Goal: Check status

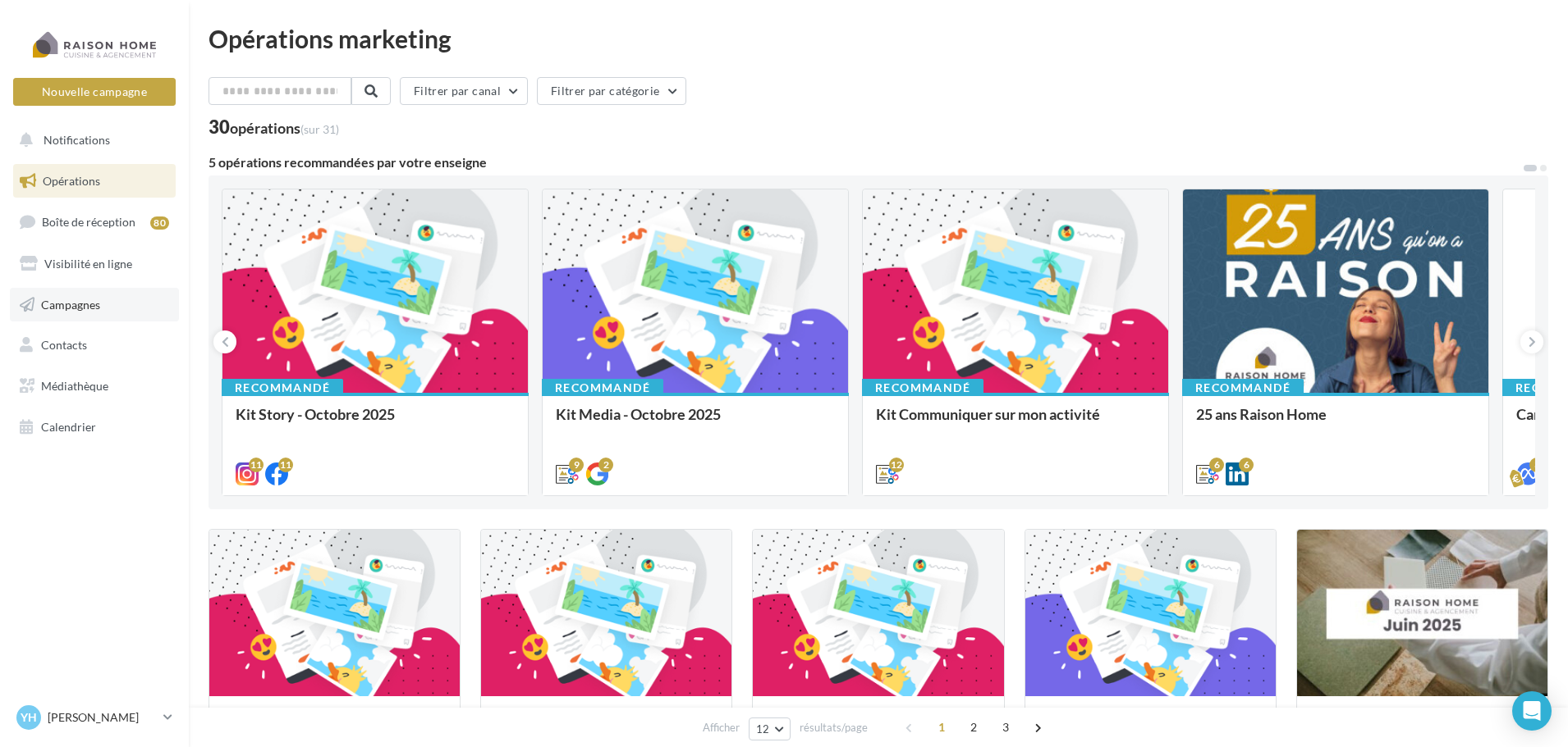
click at [66, 310] on span "Campagnes" at bounding box center [71, 303] width 59 height 14
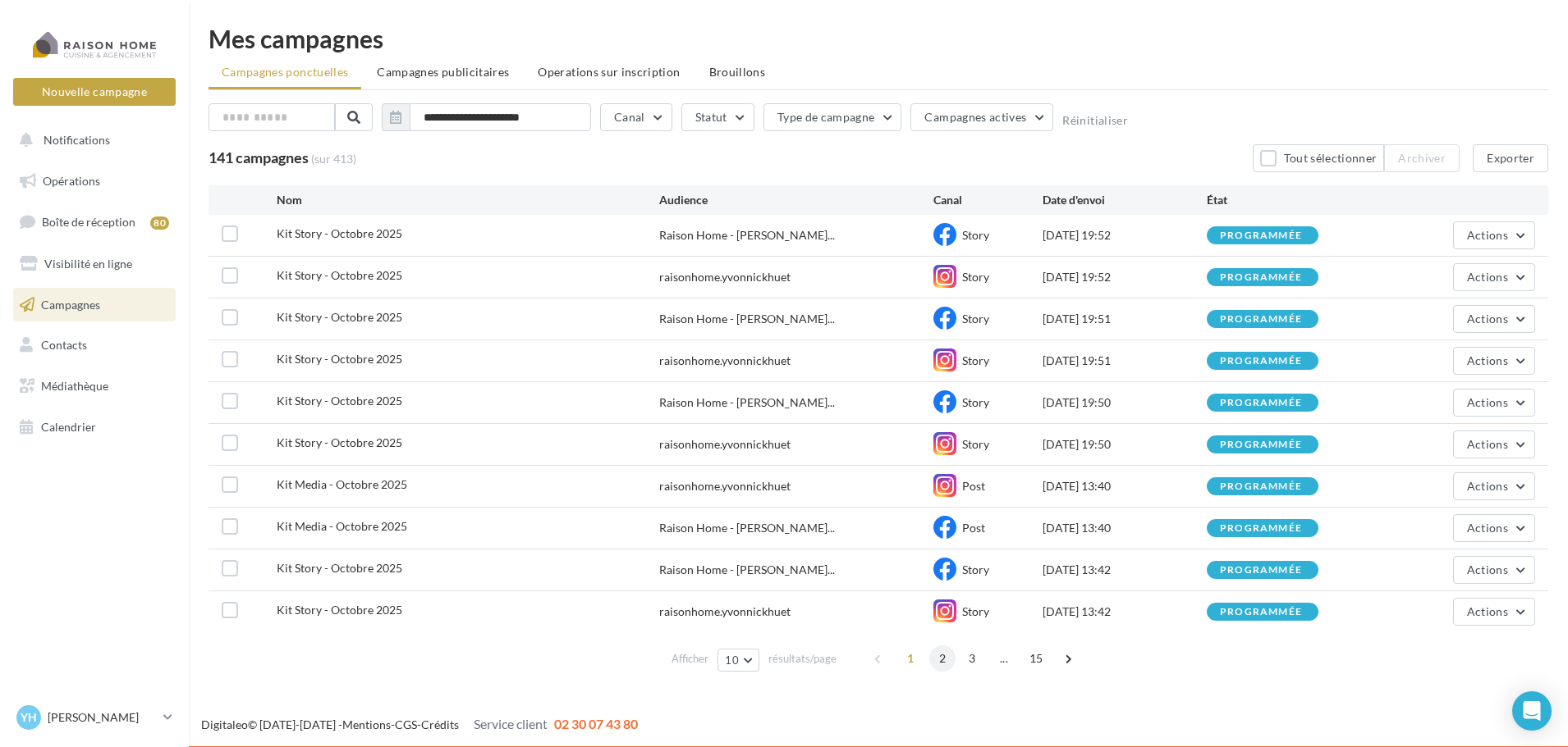
click at [948, 663] on span "2" at bounding box center [942, 659] width 26 height 26
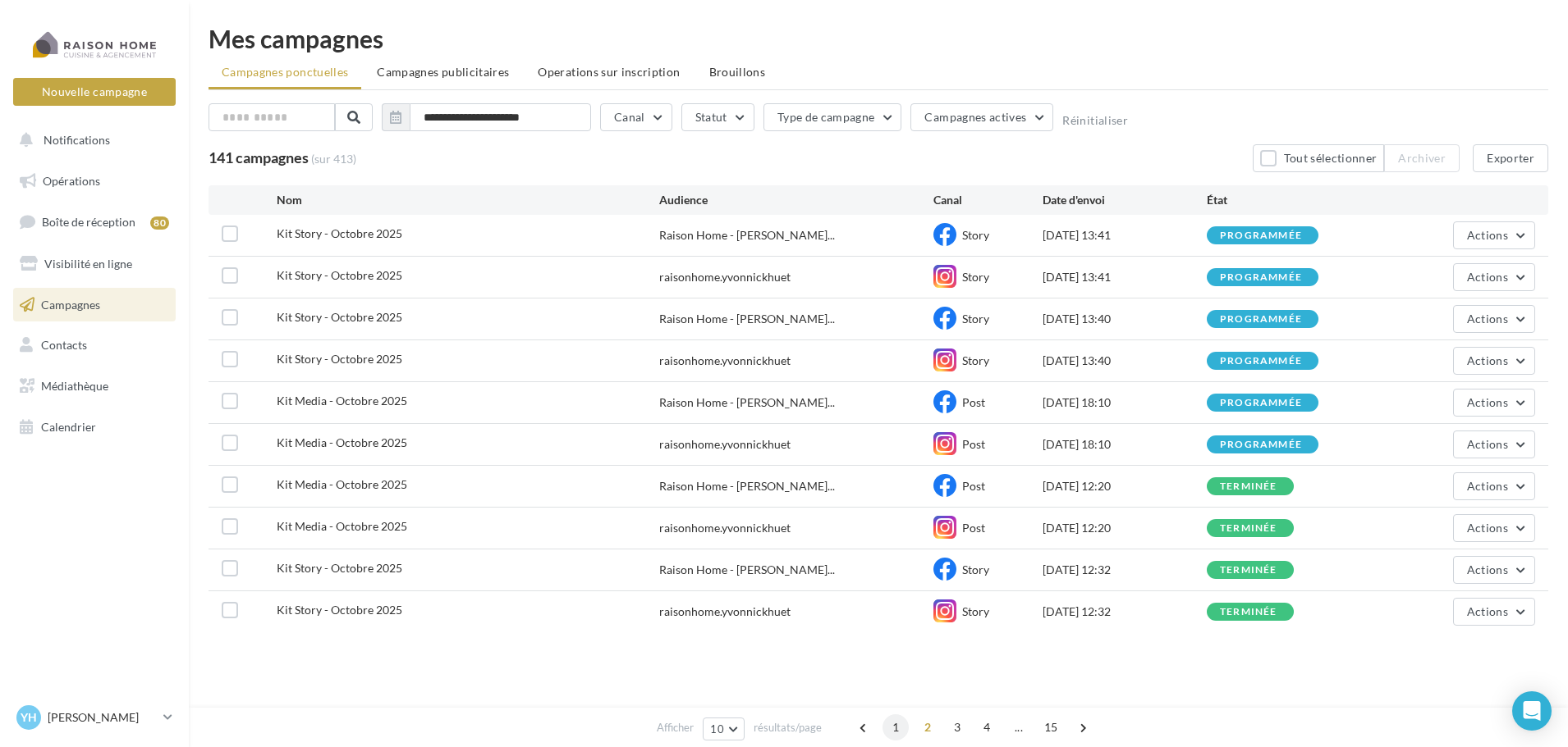
click at [897, 733] on span "1" at bounding box center [896, 728] width 26 height 26
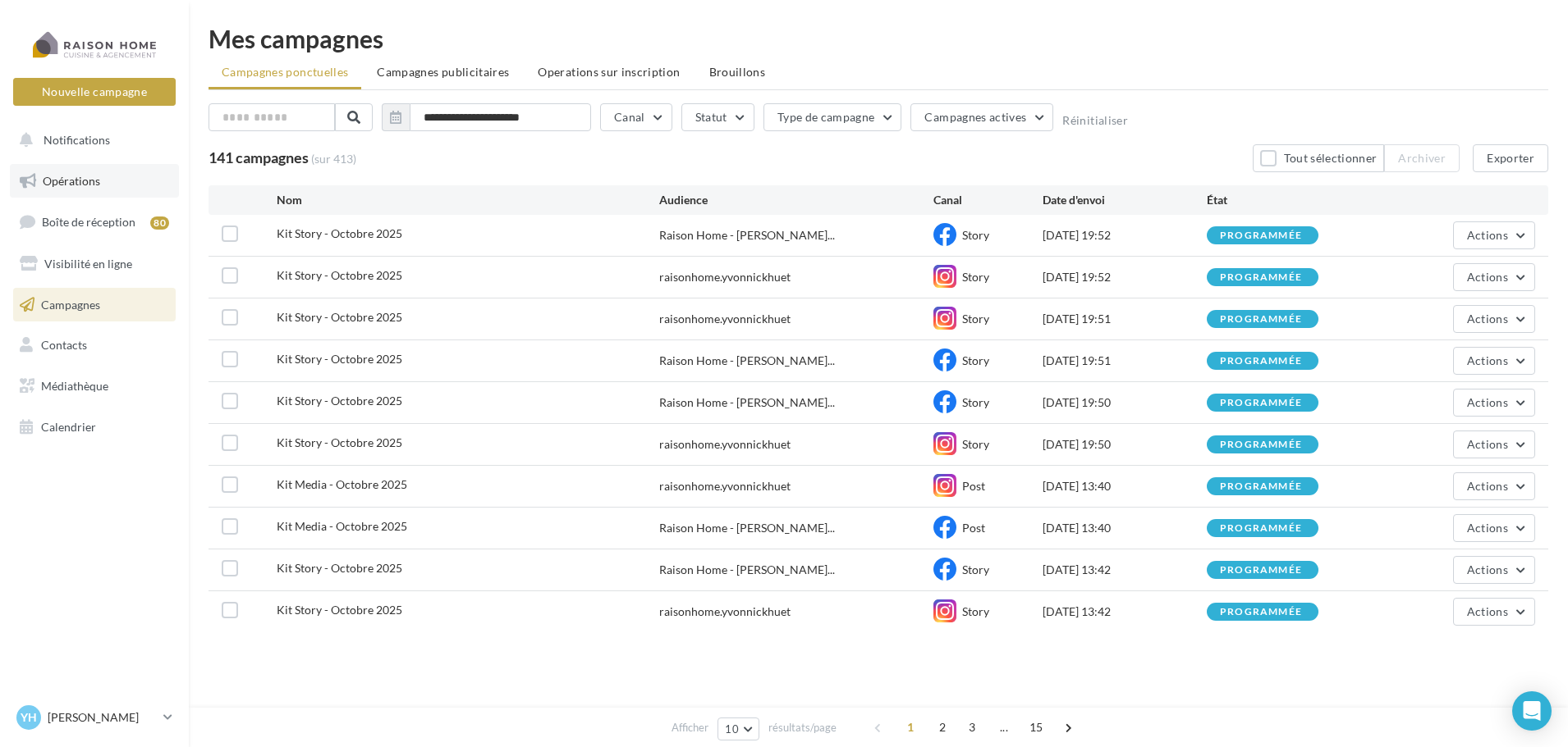
click at [91, 191] on link "Opérations" at bounding box center [94, 181] width 169 height 35
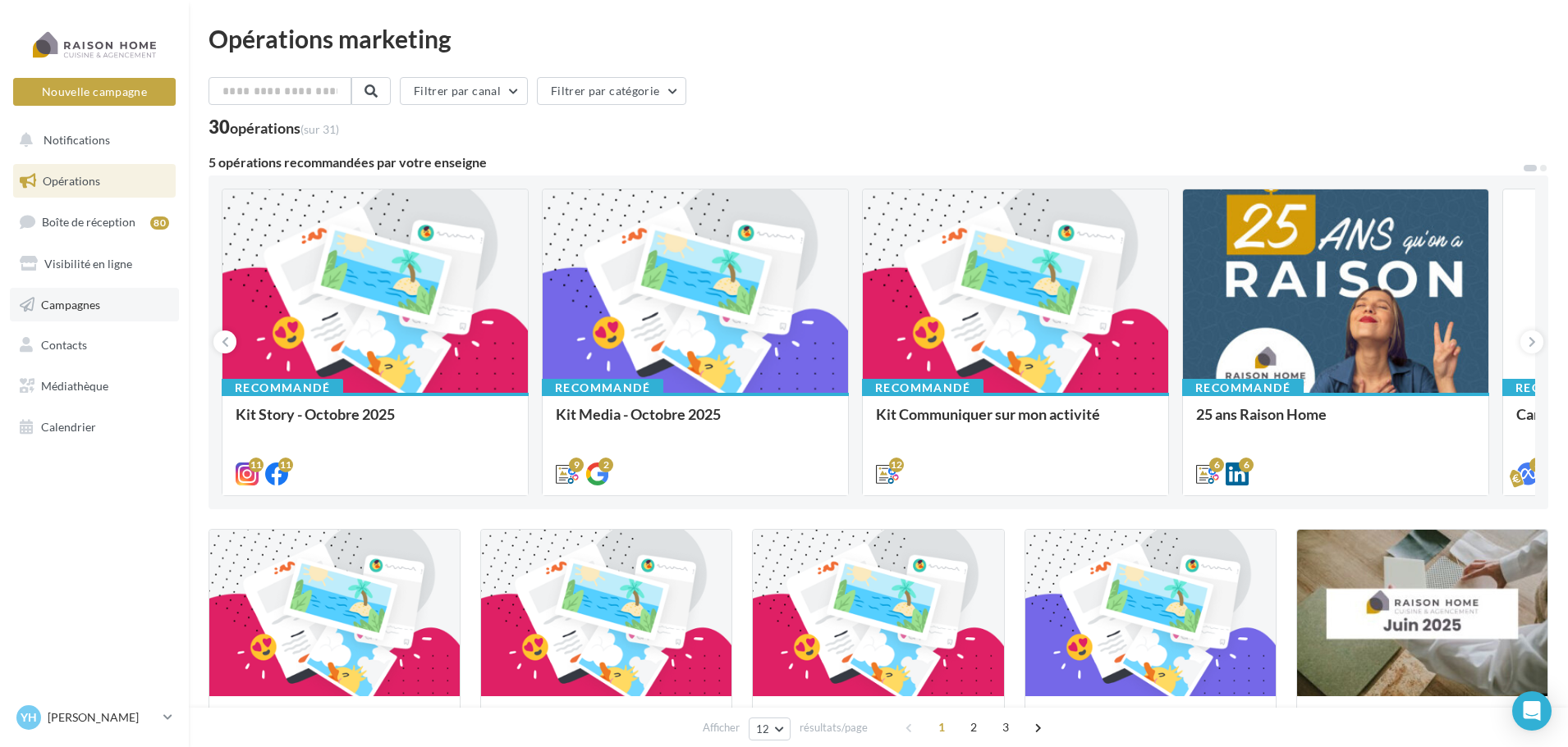
click at [98, 312] on link "Campagnes" at bounding box center [94, 305] width 169 height 35
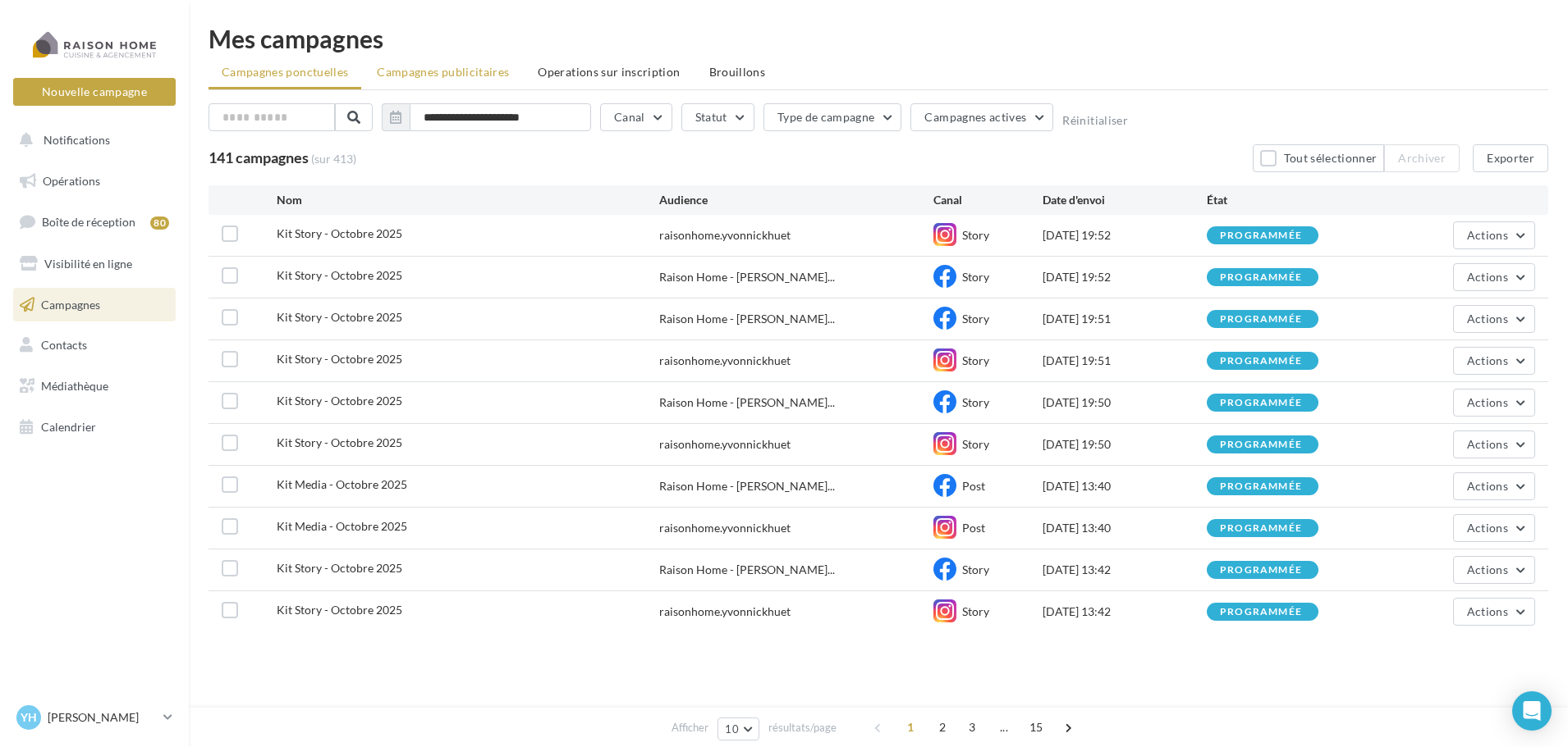
click at [451, 76] on span "Campagnes publicitaires" at bounding box center [443, 72] width 132 height 14
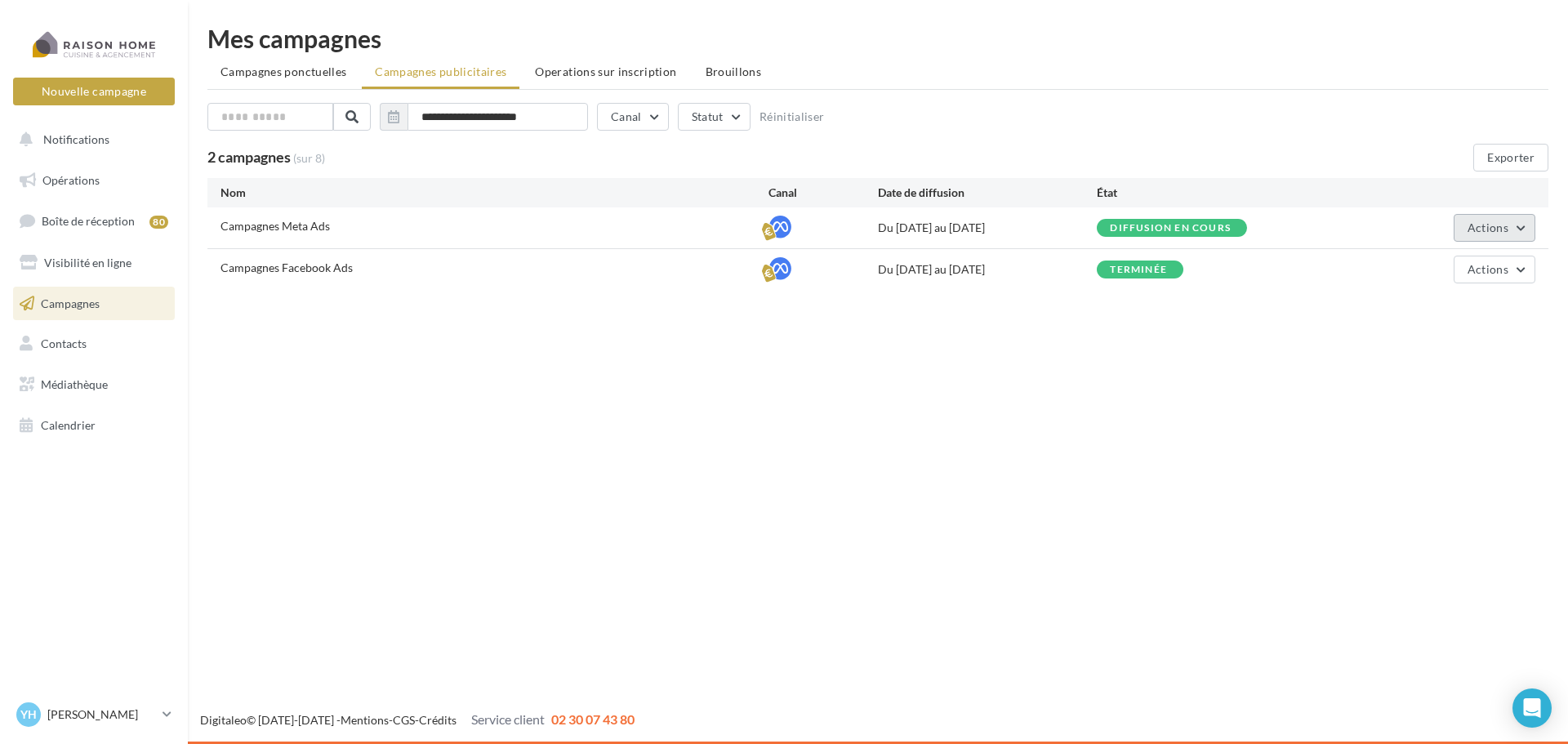
click at [1529, 231] on button "Actions" at bounding box center [1495, 228] width 82 height 28
click at [1465, 293] on button "Voir les résultats" at bounding box center [1454, 309] width 163 height 43
